Goal: Task Accomplishment & Management: Complete application form

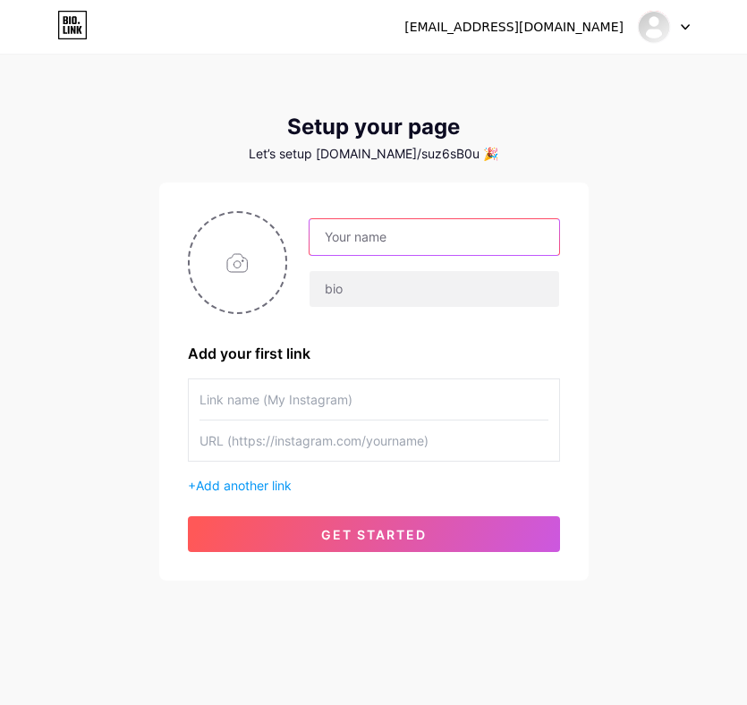
click at [406, 242] on input "text" at bounding box center [433, 237] width 249 height 36
click at [379, 222] on input "text" at bounding box center [433, 237] width 249 height 36
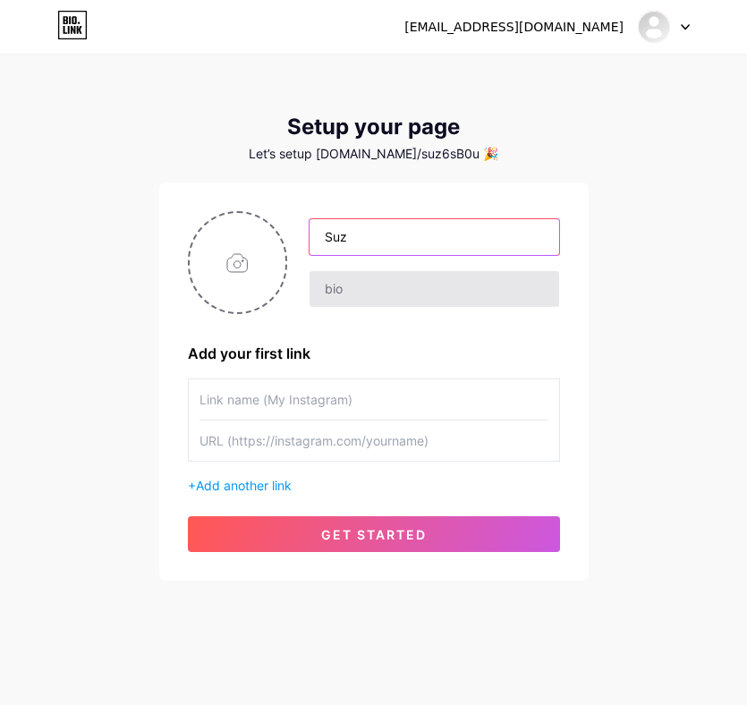
type input "Suz"
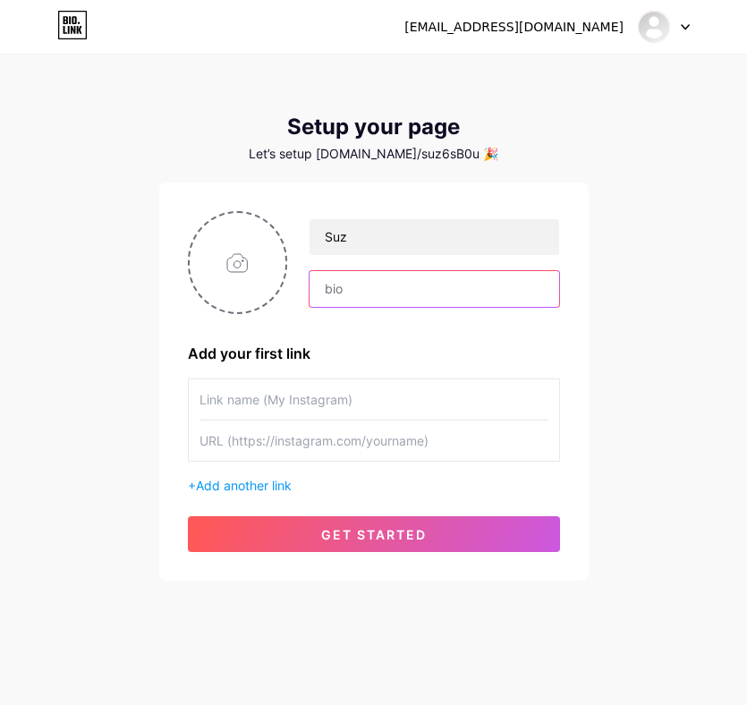
click at [359, 284] on input "text" at bounding box center [433, 289] width 249 height 36
type input "Test"
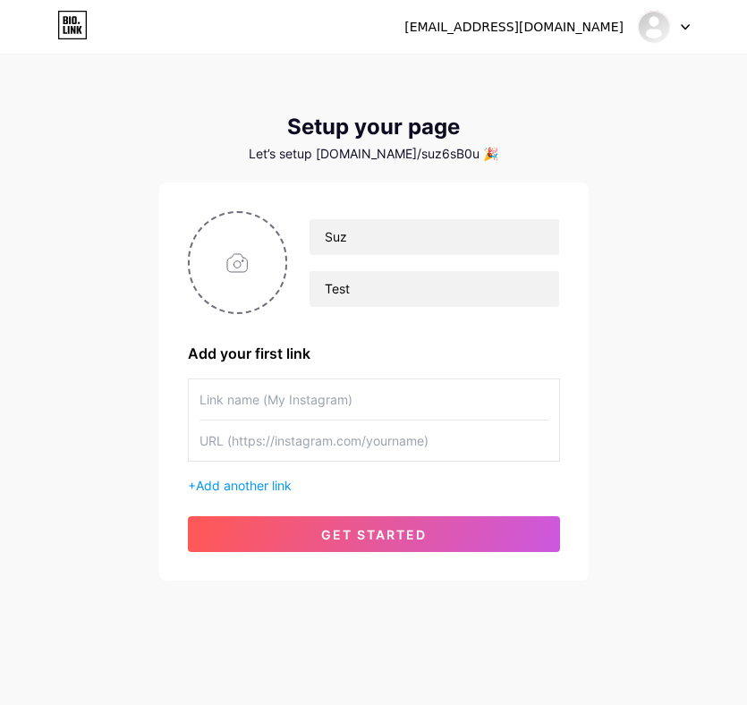
click at [283, 387] on input "text" at bounding box center [373, 399] width 349 height 40
type input "My Instagram"
click at [264, 433] on input "text" at bounding box center [373, 440] width 349 height 40
type input "[URL][DOMAIN_NAME][DOMAIN_NAME]"
click at [229, 263] on input "file" at bounding box center [238, 262] width 97 height 99
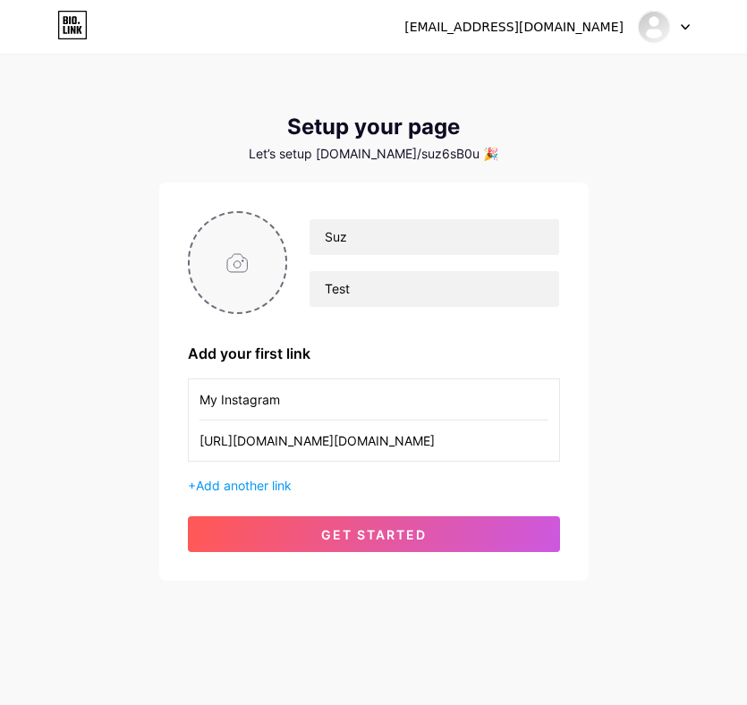
type input "C:\fakepath\user.png"
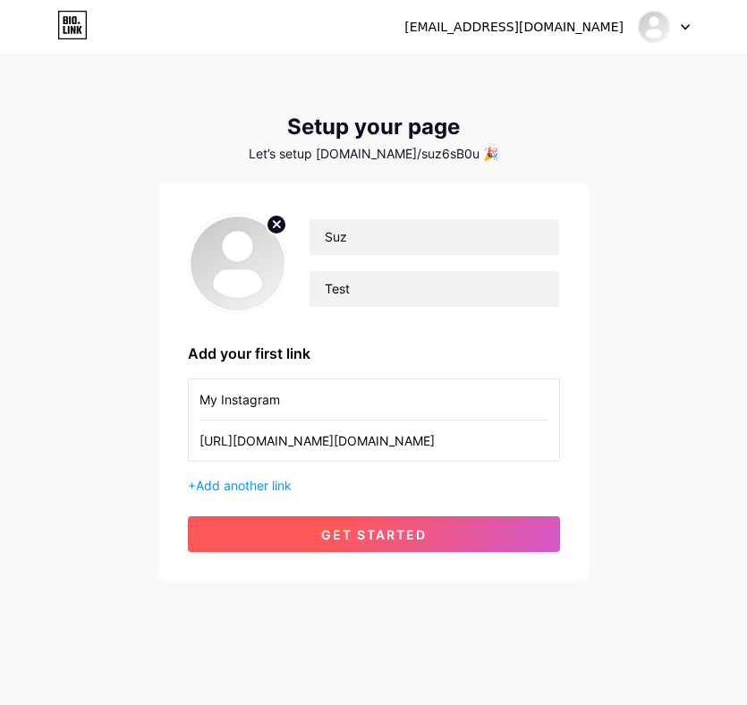
click at [425, 528] on span "get started" at bounding box center [374, 534] width 106 height 15
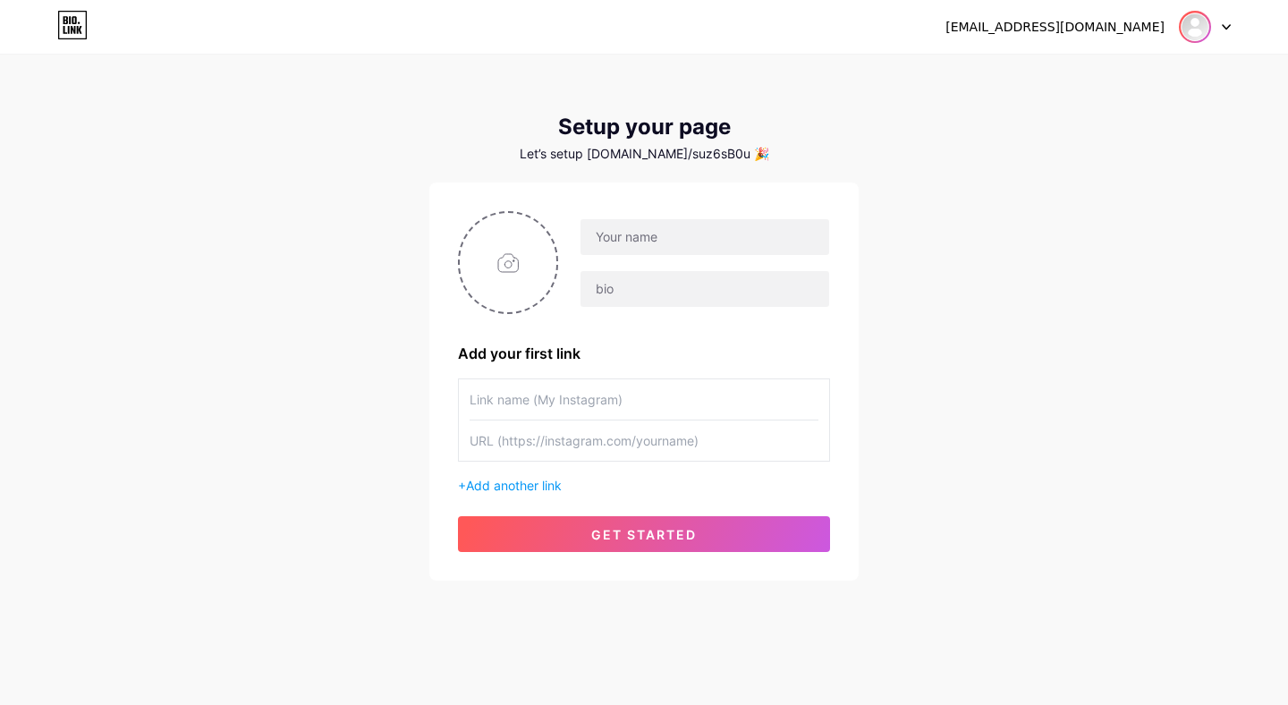
click at [1208, 33] on img at bounding box center [1194, 27] width 29 height 29
click at [1103, 114] on li "Logout" at bounding box center [1119, 121] width 222 height 48
click at [1043, 122] on div "inspiredsuz@gmail.com Dashboard Logout Setup your page Let’s setup bio.link/suz…" at bounding box center [644, 319] width 1288 height 638
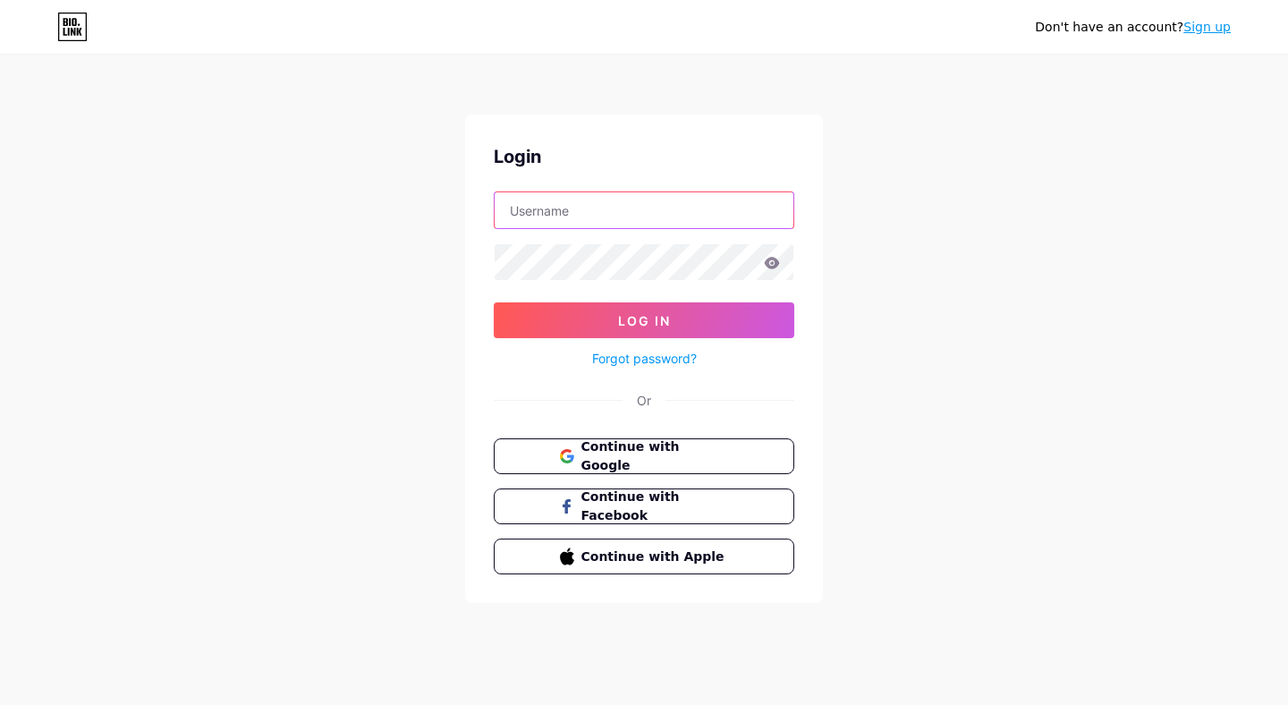
type input "jishnusuresh+3@buymeacoffee.com"
